Goal: Task Accomplishment & Management: Manage account settings

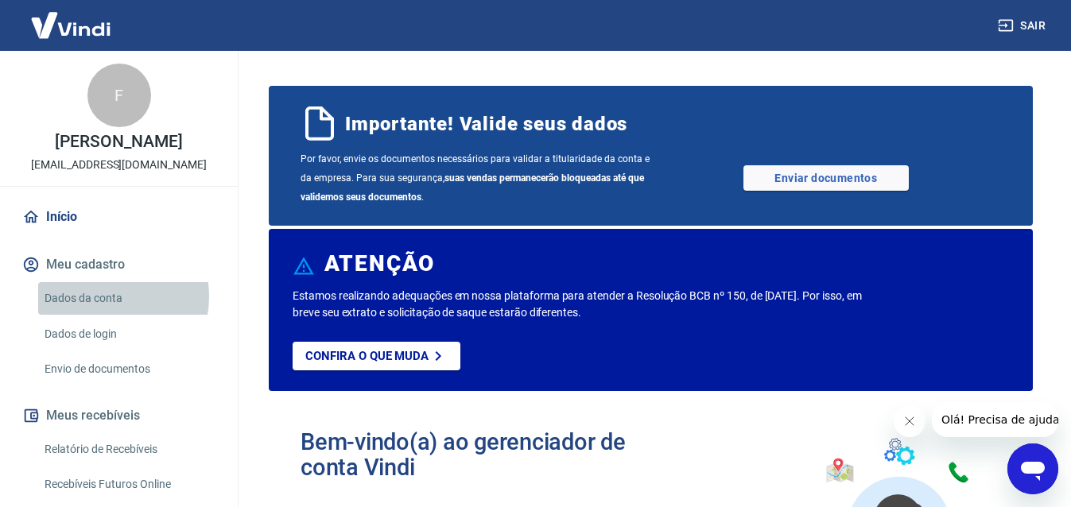
click at [99, 297] on link "Dados da conta" at bounding box center [128, 298] width 181 height 33
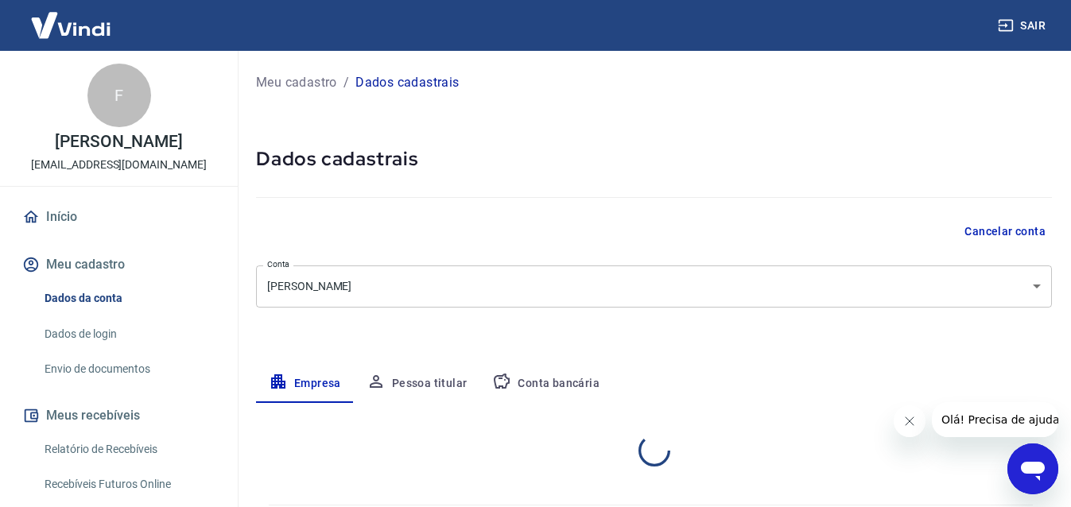
select select "RS"
select select "business"
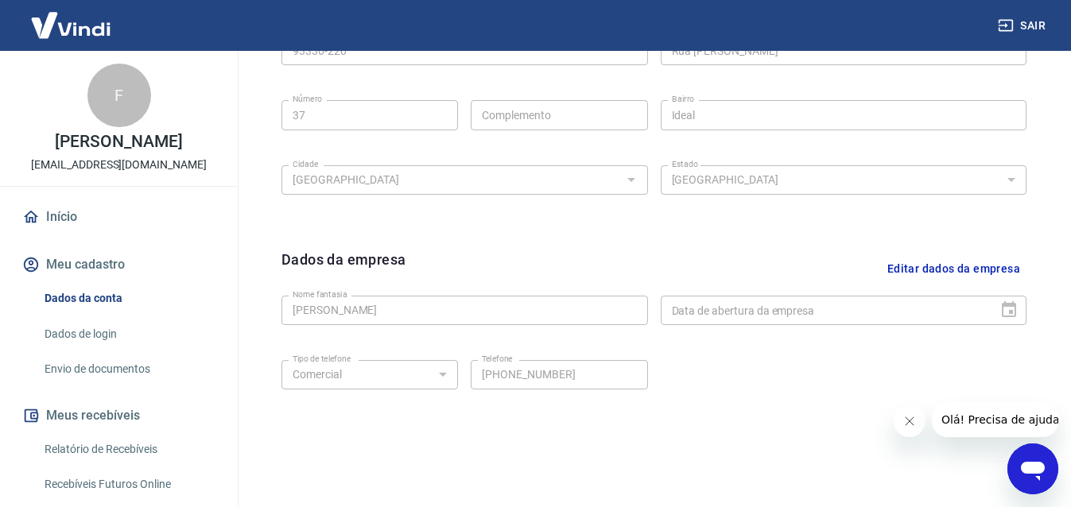
scroll to position [640, 0]
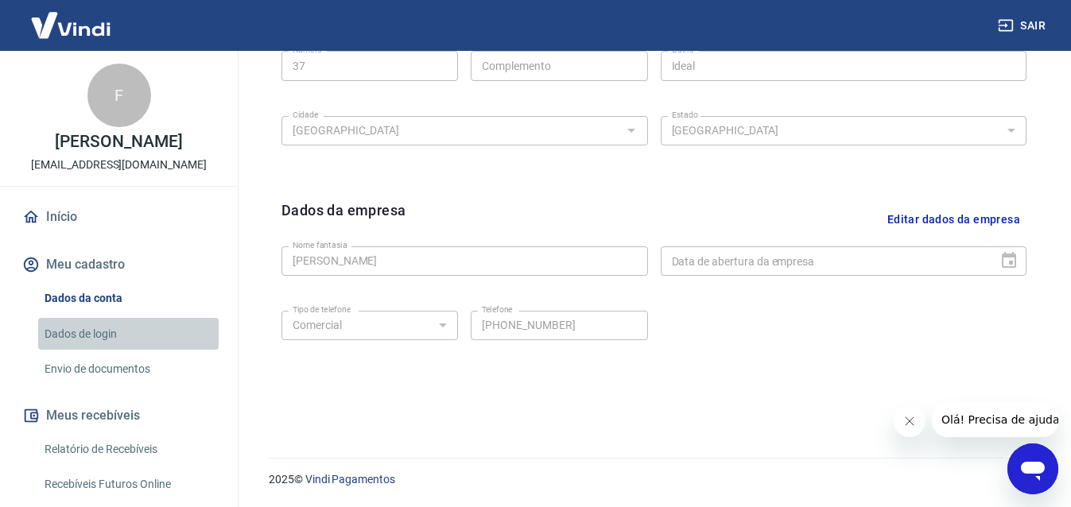
click at [154, 329] on link "Dados de login" at bounding box center [128, 334] width 181 height 33
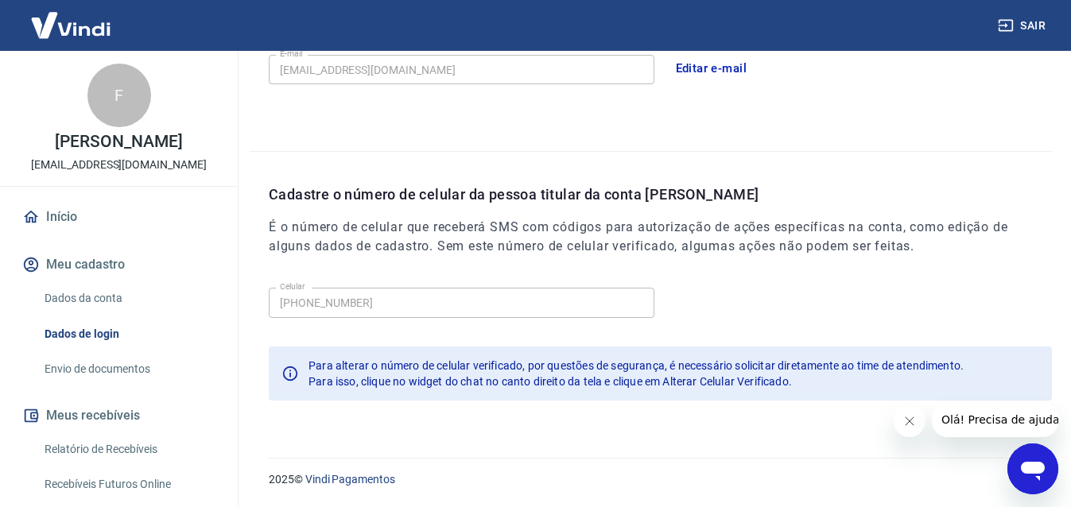
scroll to position [511, 0]
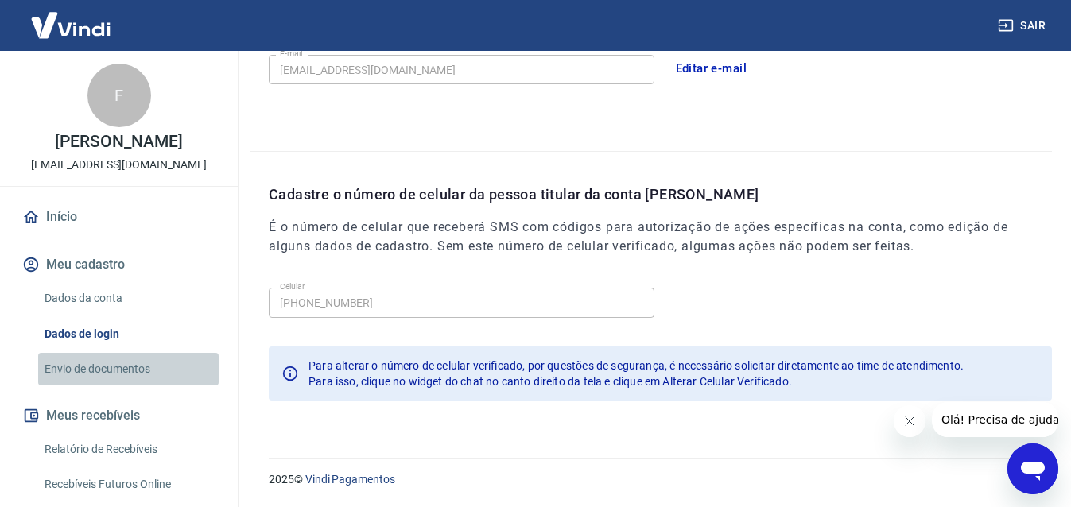
click at [175, 376] on link "Envio de documentos" at bounding box center [128, 369] width 181 height 33
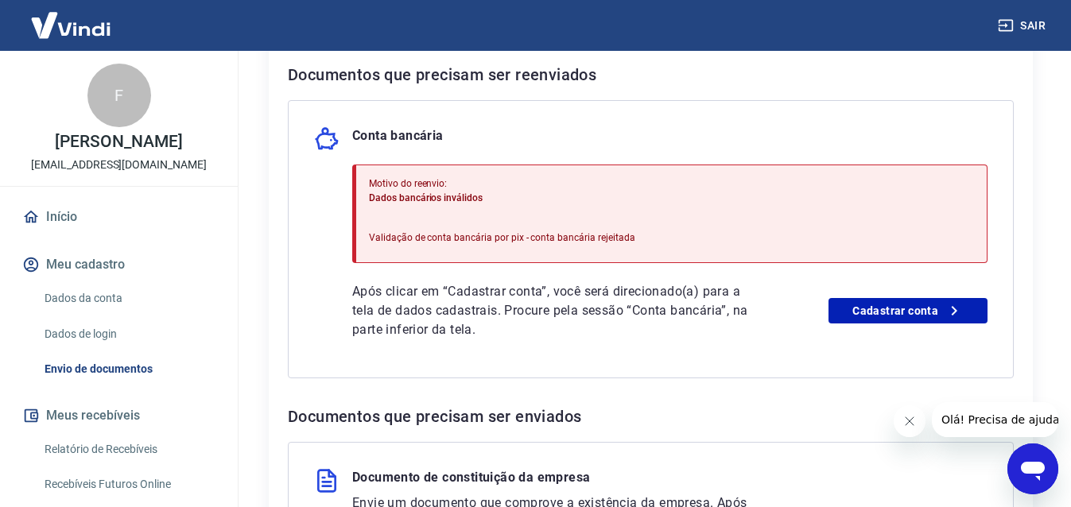
scroll to position [360, 0]
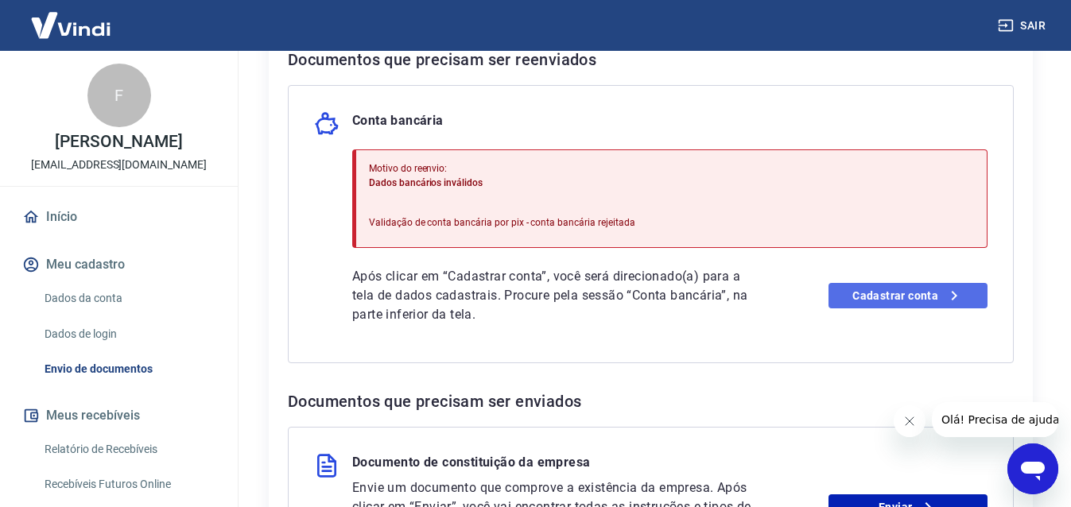
click at [966, 289] on link "Cadastrar conta" at bounding box center [908, 295] width 159 height 25
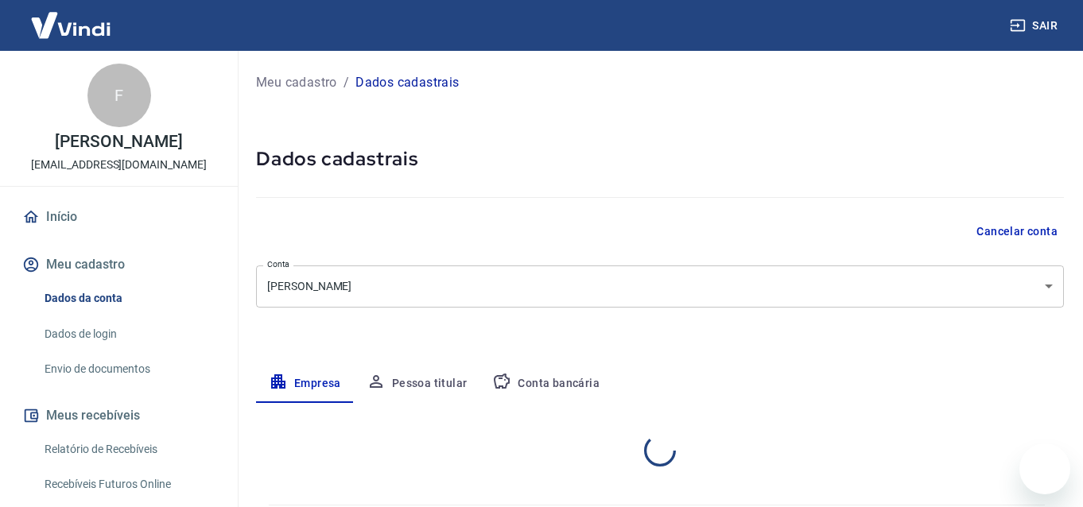
select select "RS"
select select "business"
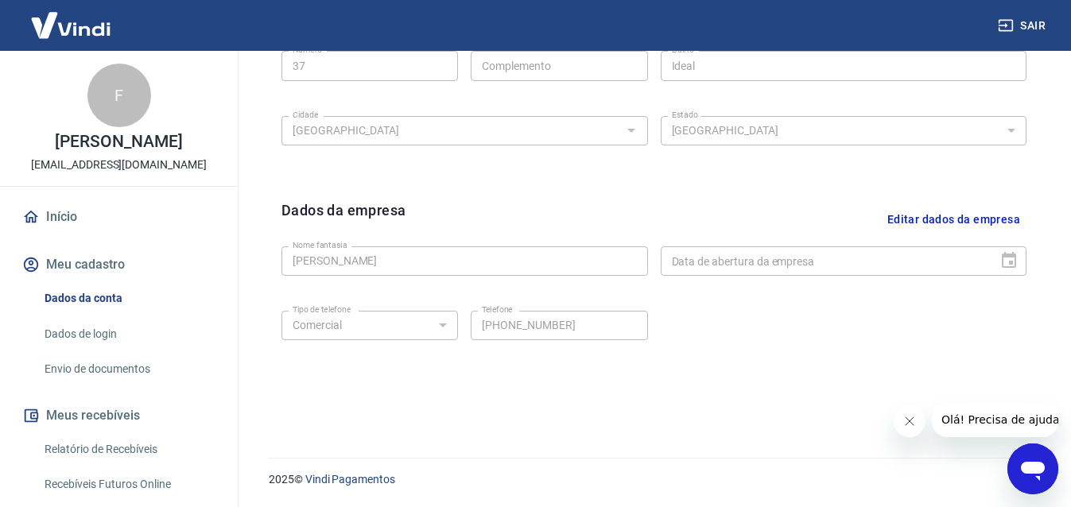
scroll to position [196, 0]
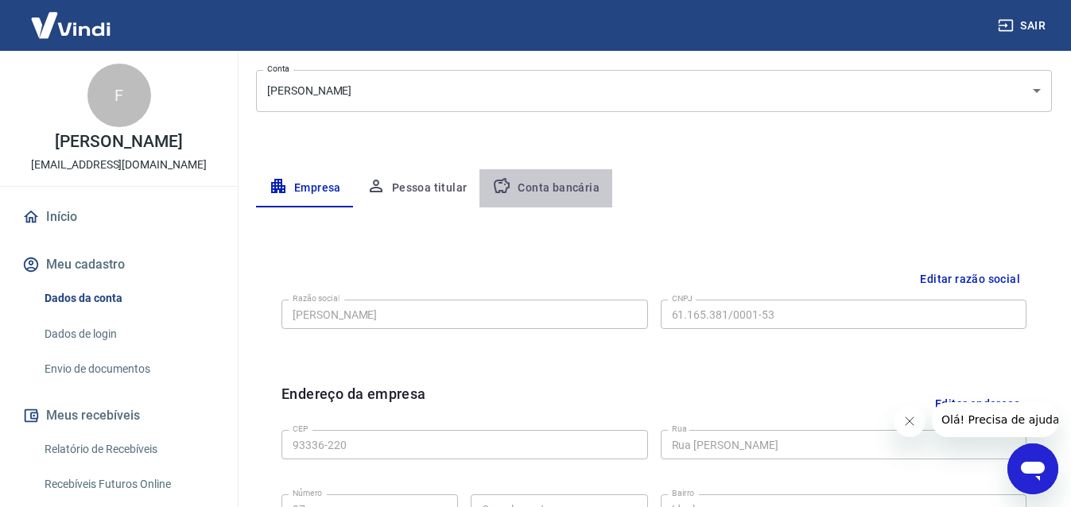
click at [559, 199] on button "Conta bancária" at bounding box center [546, 188] width 133 height 38
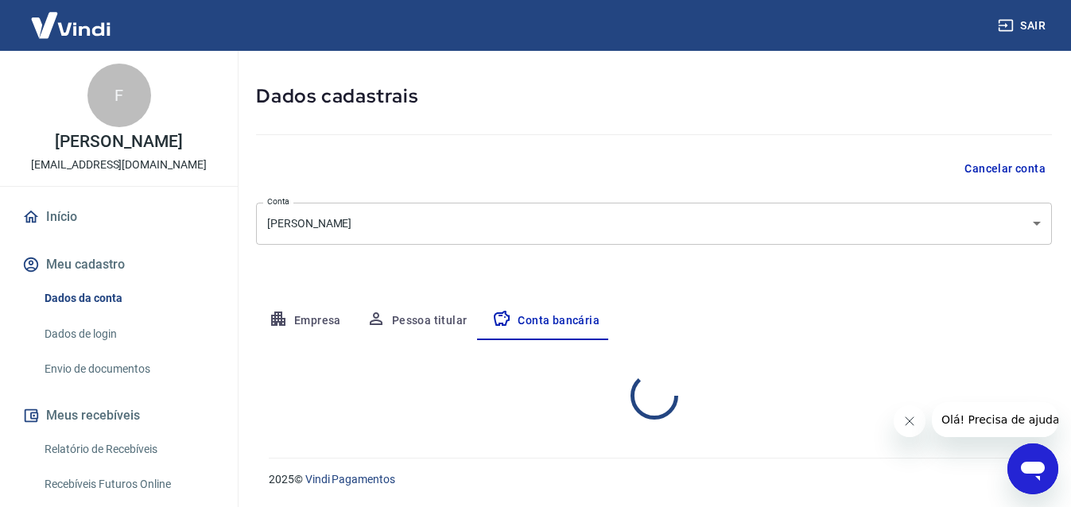
select select "1"
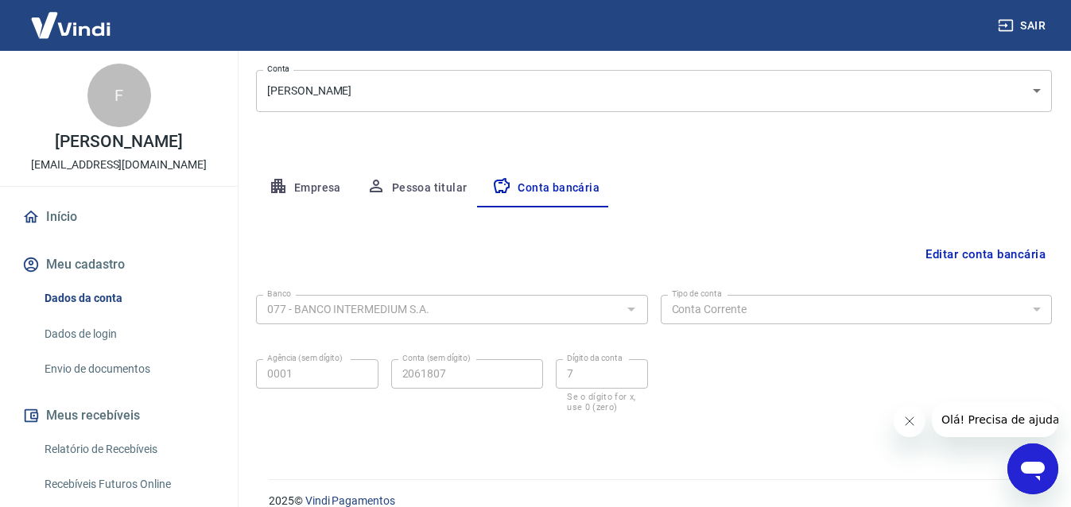
click at [997, 255] on button "Editar conta bancária" at bounding box center [986, 254] width 133 height 30
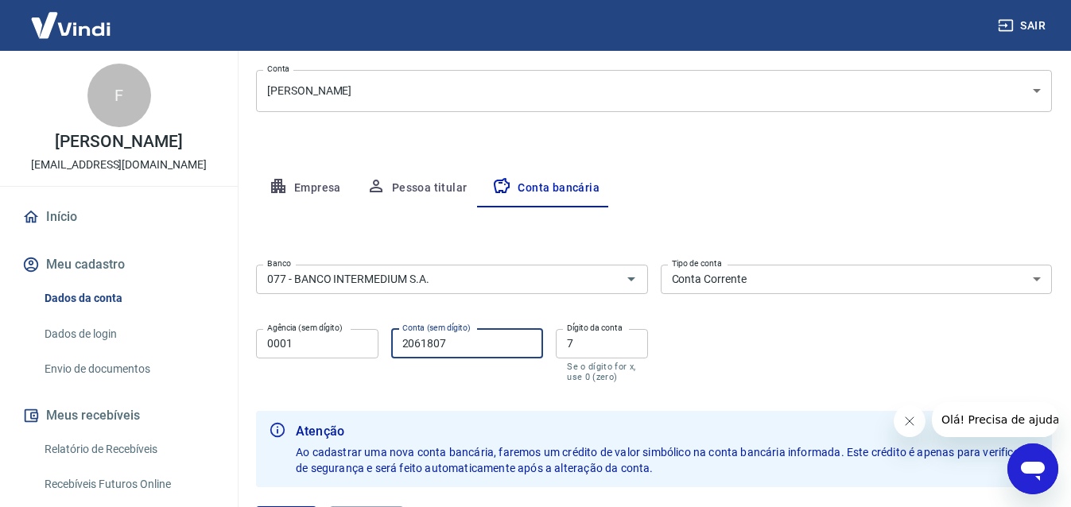
click at [484, 346] on input "2061807" at bounding box center [467, 343] width 153 height 29
type input "2"
type input "47920123"
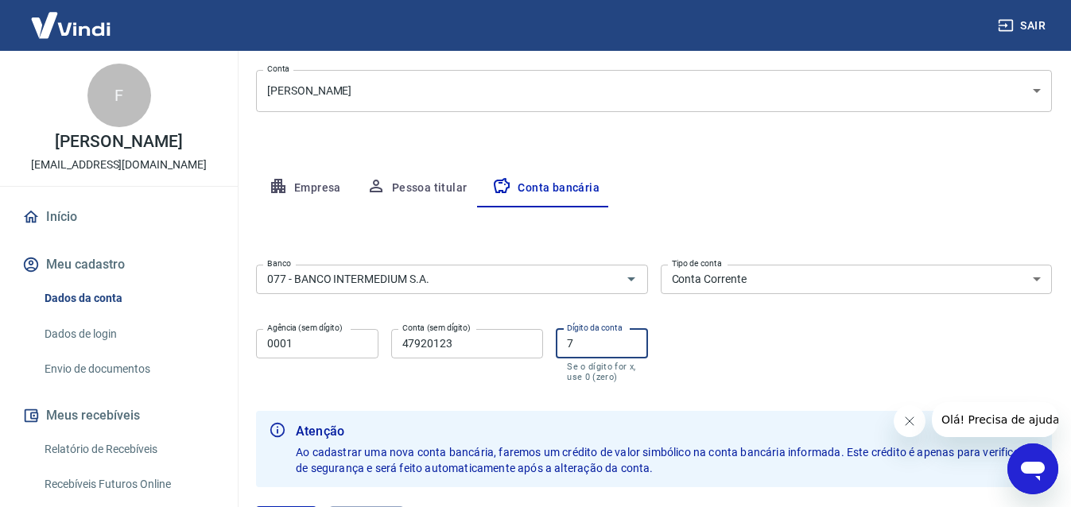
click at [576, 340] on input "7" at bounding box center [601, 343] width 91 height 29
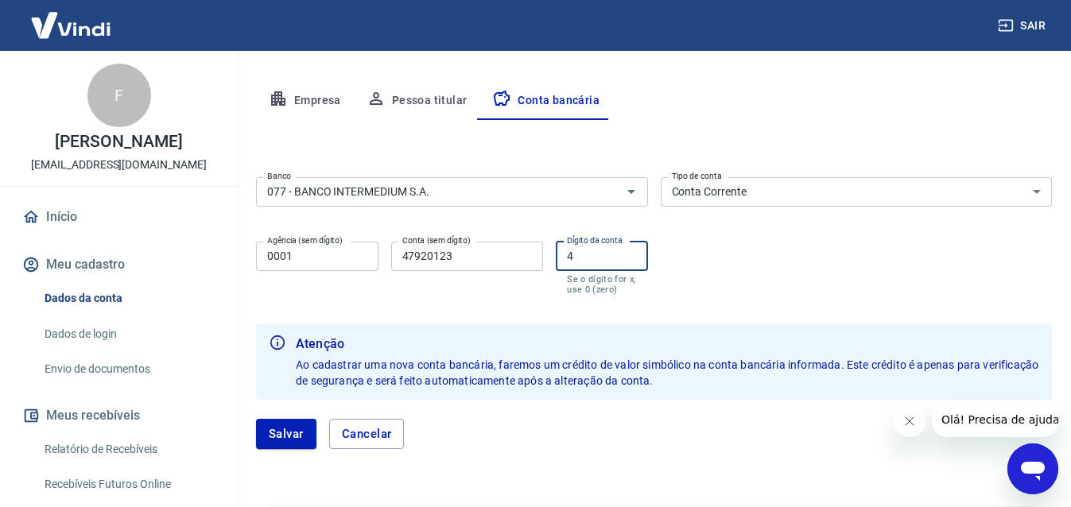
scroll to position [332, 0]
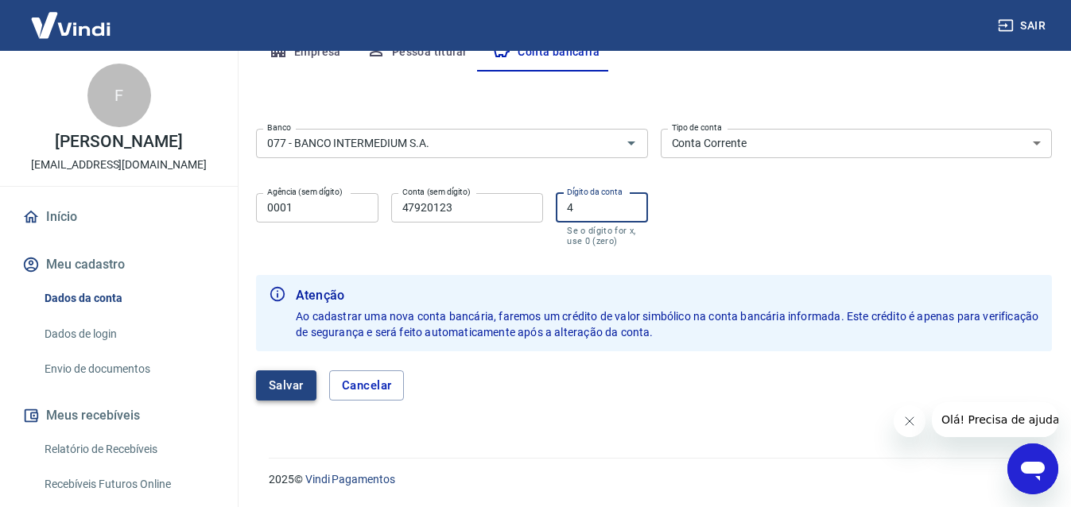
type input "4"
click at [284, 376] on button "Salvar" at bounding box center [286, 386] width 60 height 30
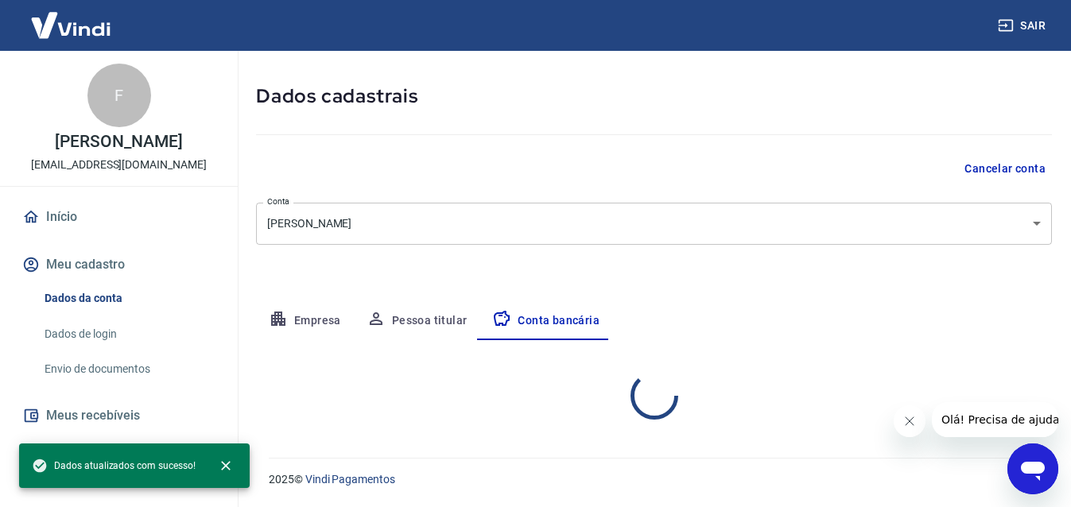
select select "1"
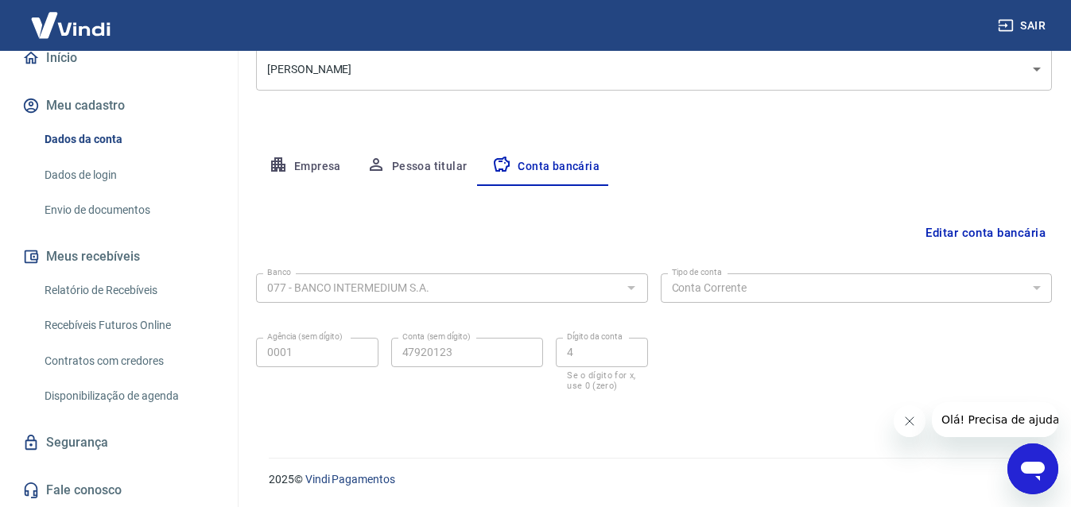
scroll to position [160, 0]
click at [131, 211] on link "Envio de documentos" at bounding box center [128, 209] width 181 height 33
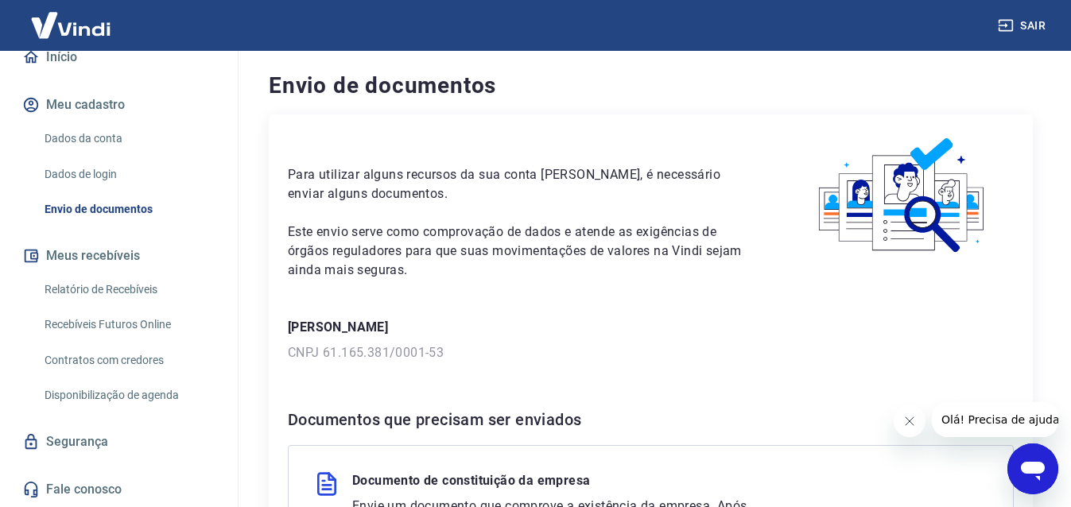
scroll to position [250, 0]
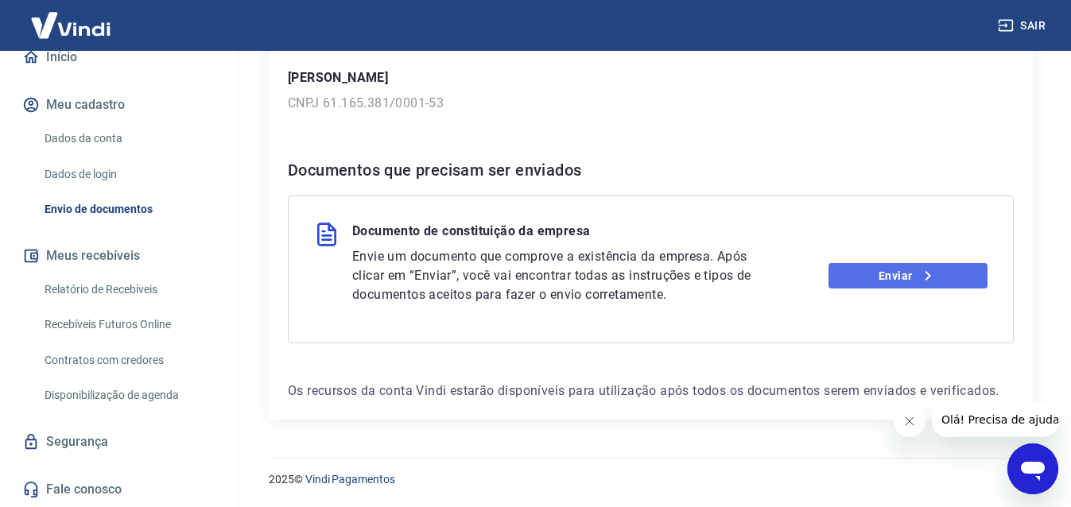
click at [951, 282] on link "Enviar" at bounding box center [908, 275] width 159 height 25
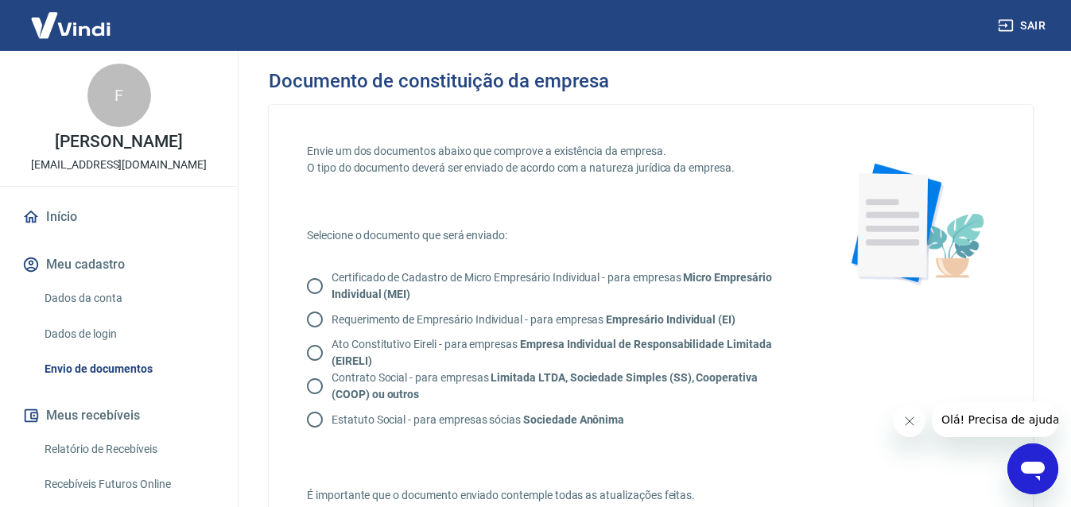
scroll to position [444, 0]
